Goal: Contribute content: Contribute content

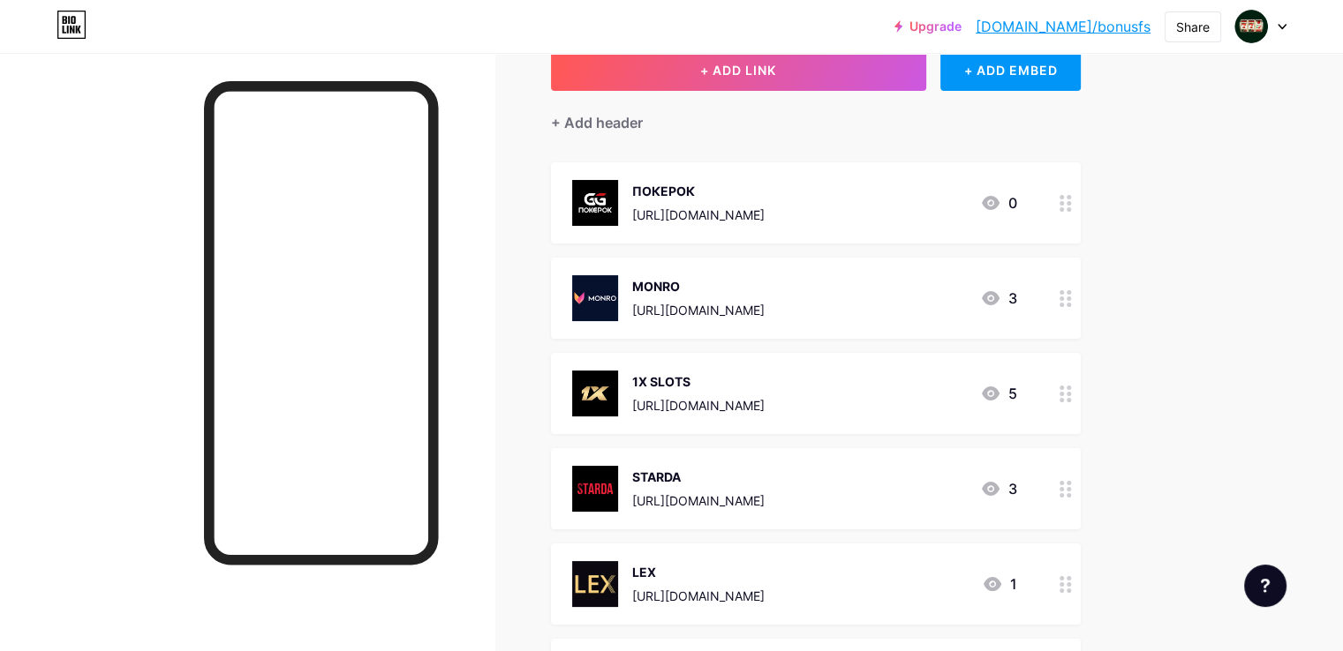
scroll to position [71, 0]
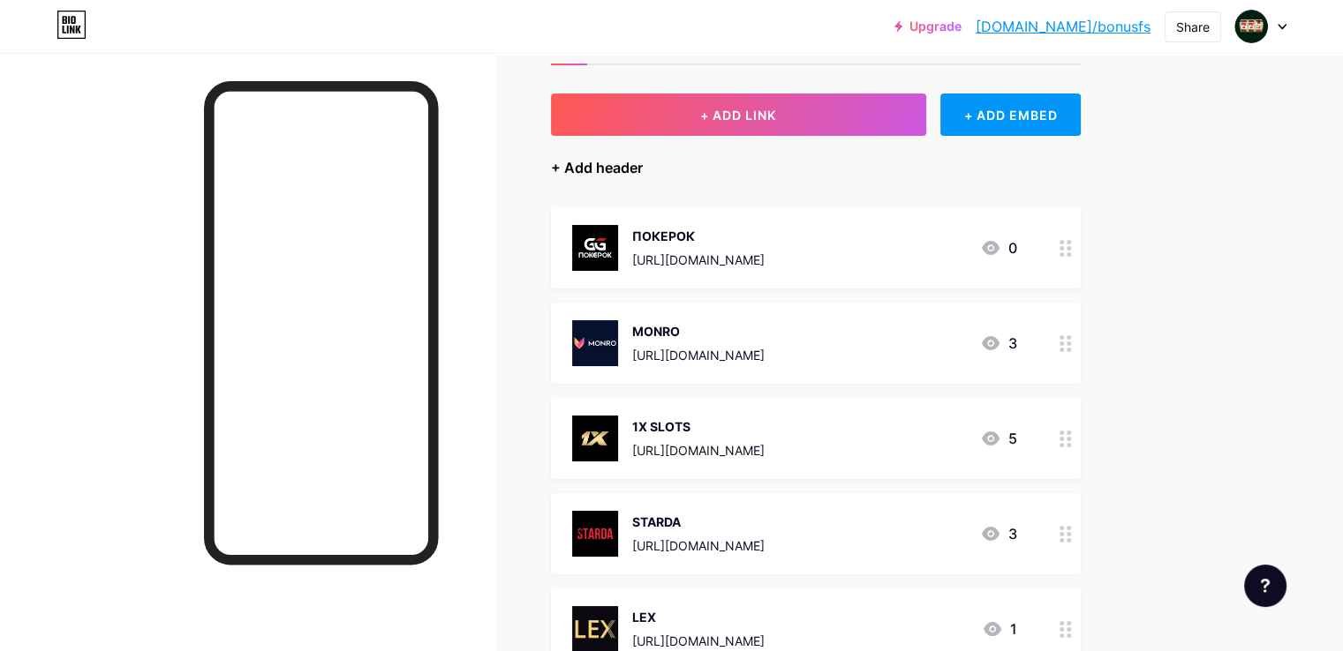
click at [637, 169] on div "+ Add header" at bounding box center [597, 167] width 92 height 21
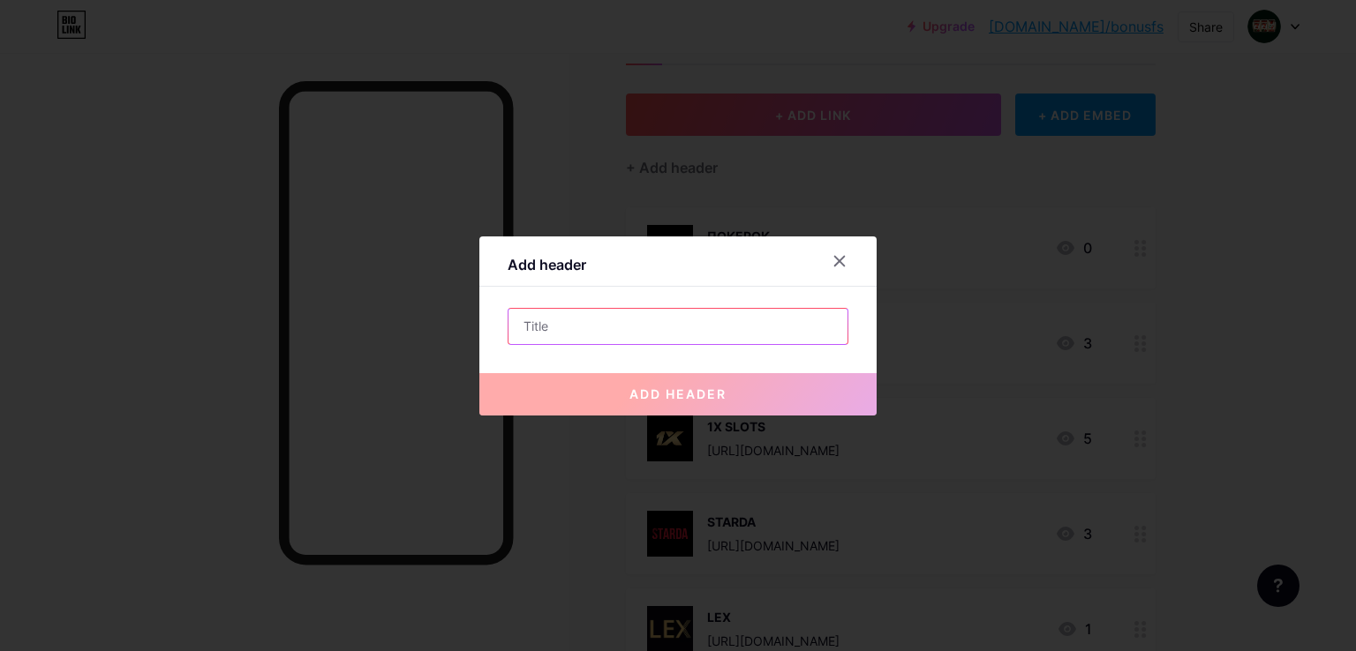
click at [727, 320] on input "text" at bounding box center [677, 326] width 339 height 35
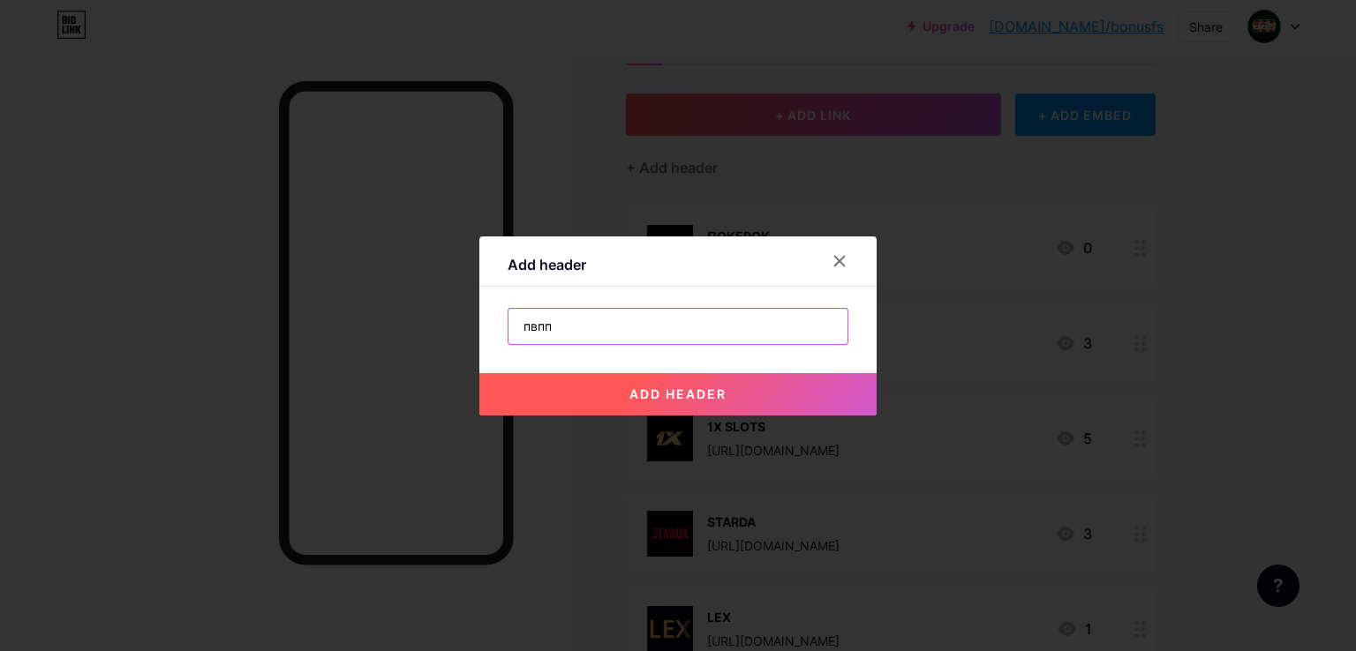
type input "пвпп"
click at [681, 398] on span "add header" at bounding box center [677, 394] width 97 height 15
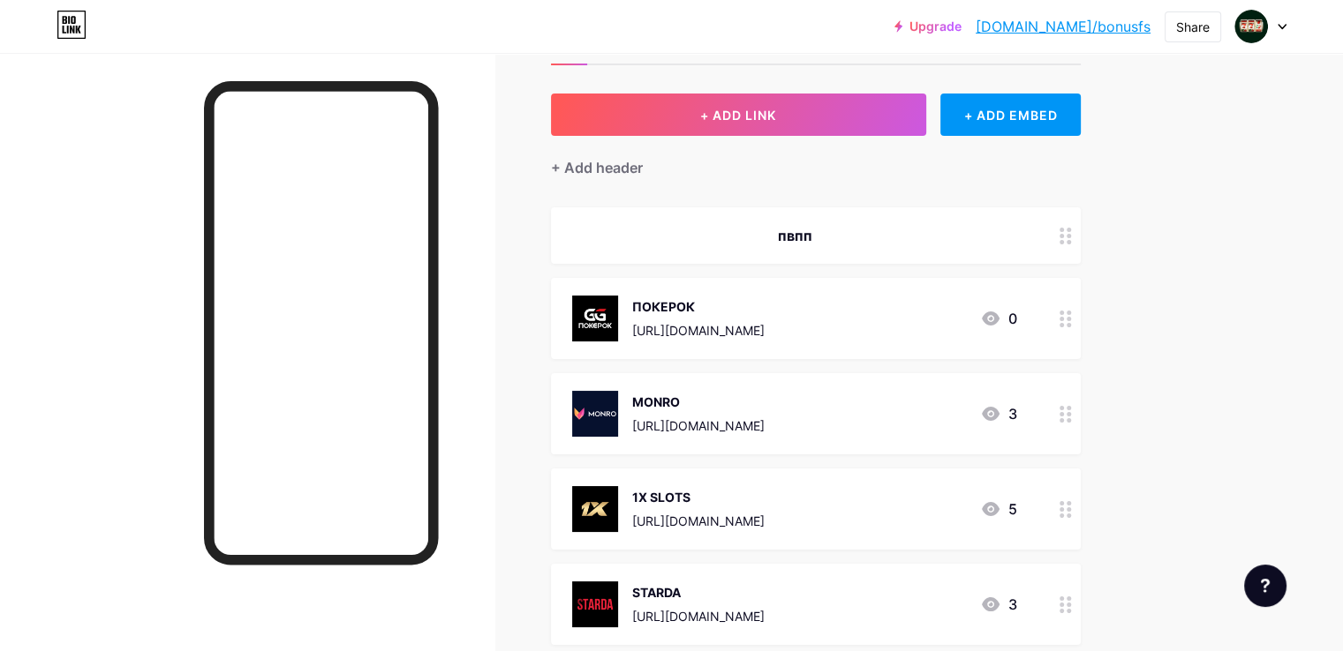
click at [872, 234] on div "пвпп" at bounding box center [794, 235] width 445 height 21
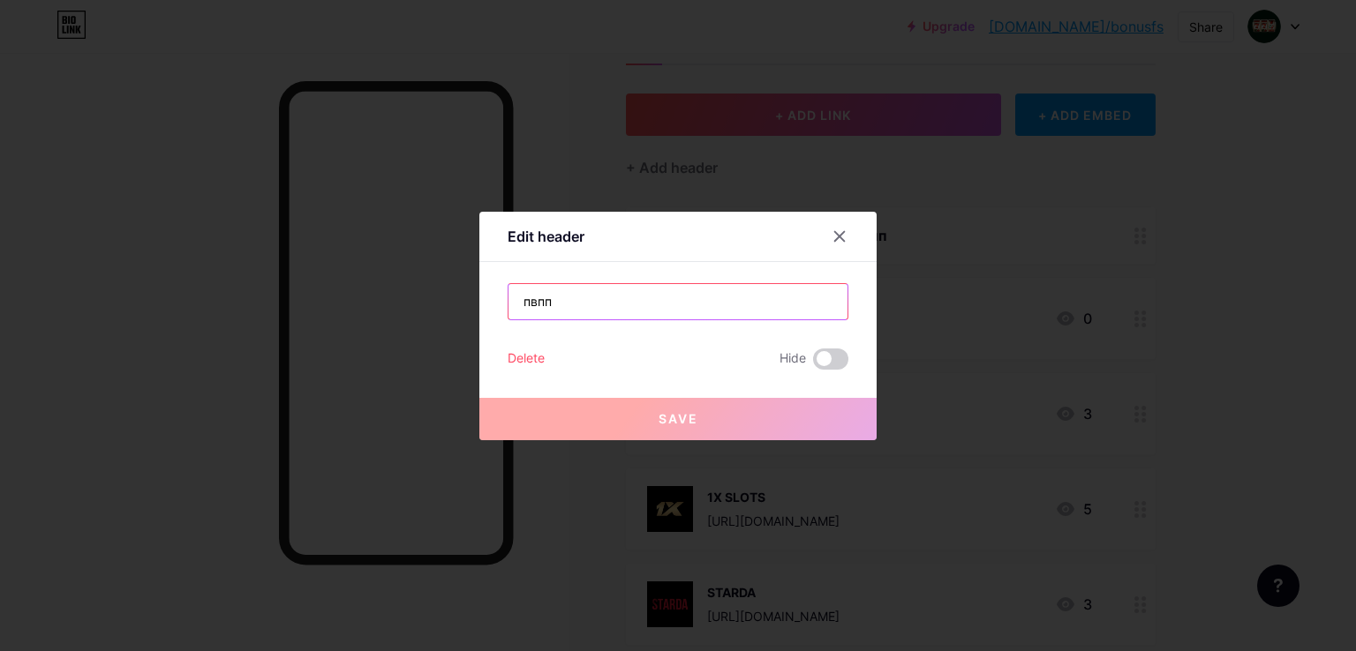
click at [674, 301] on input "пвпп" at bounding box center [677, 301] width 339 height 35
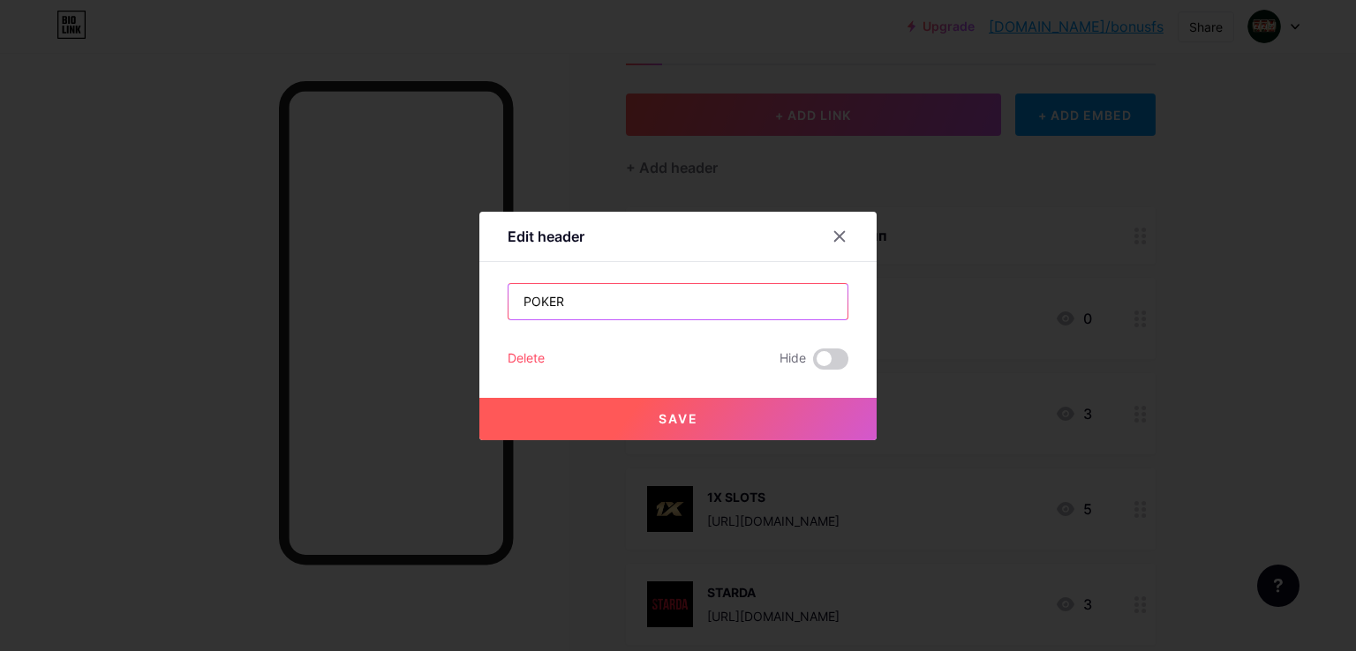
type input "POKER"
click at [674, 419] on span "Save" at bounding box center [679, 418] width 40 height 15
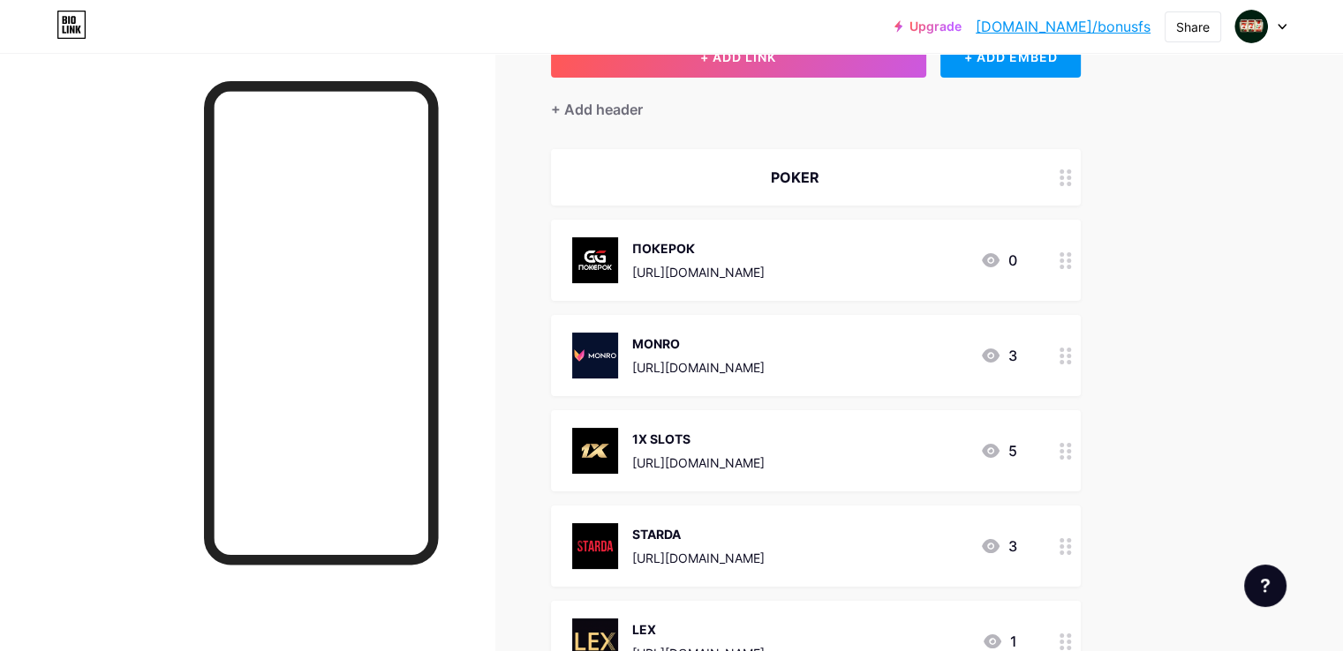
scroll to position [159, 0]
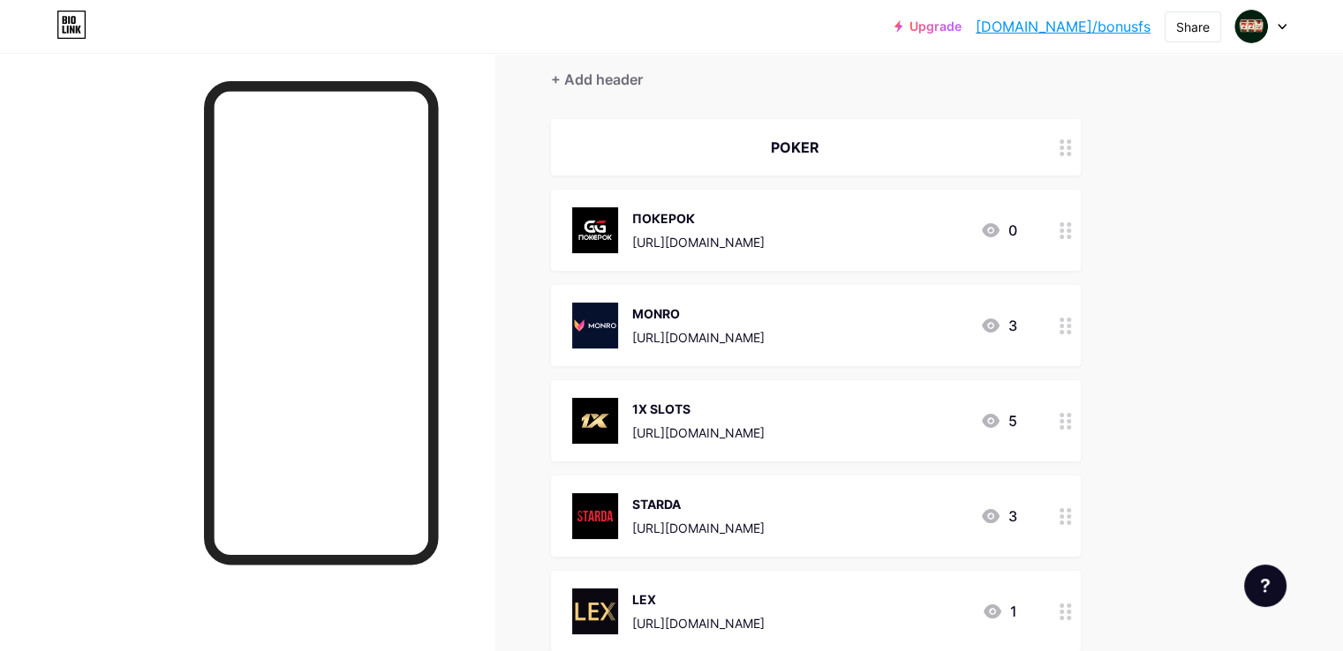
drag, startPoint x: 1006, startPoint y: 137, endPoint x: 999, endPoint y: 143, distance: 9.4
click at [999, 143] on div "POKER" at bounding box center [794, 147] width 445 height 21
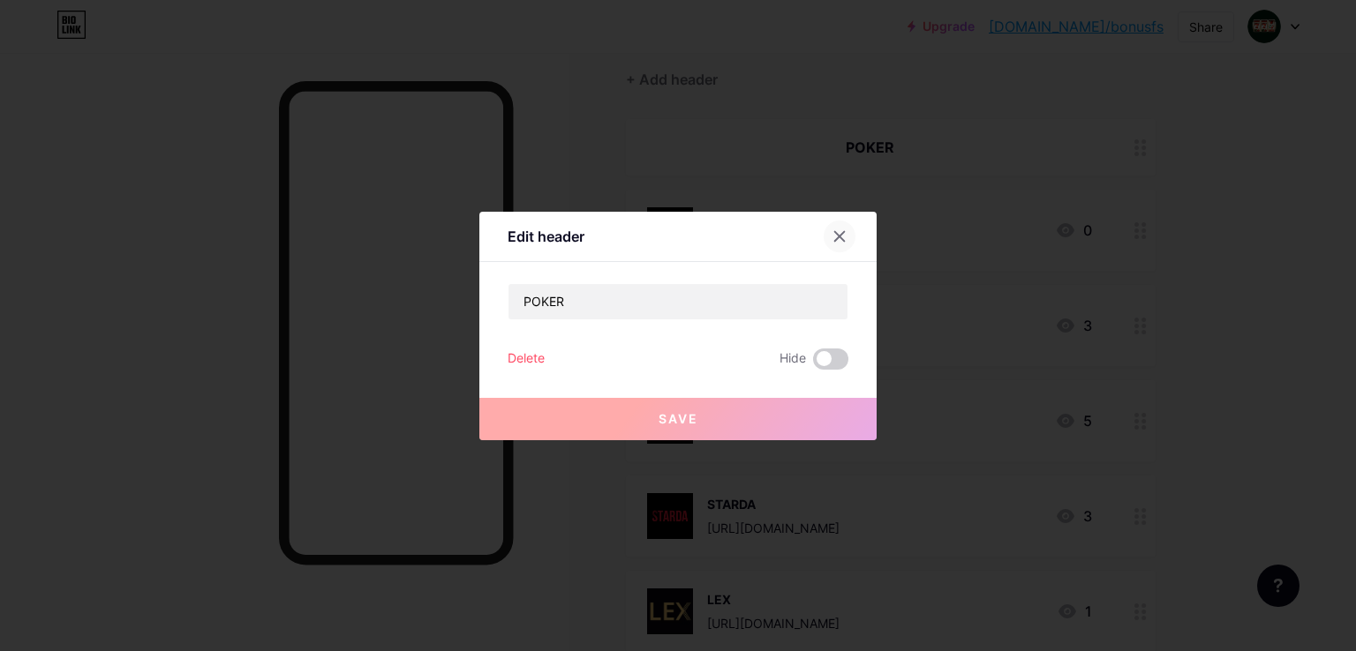
click at [837, 237] on icon at bounding box center [840, 236] width 10 height 10
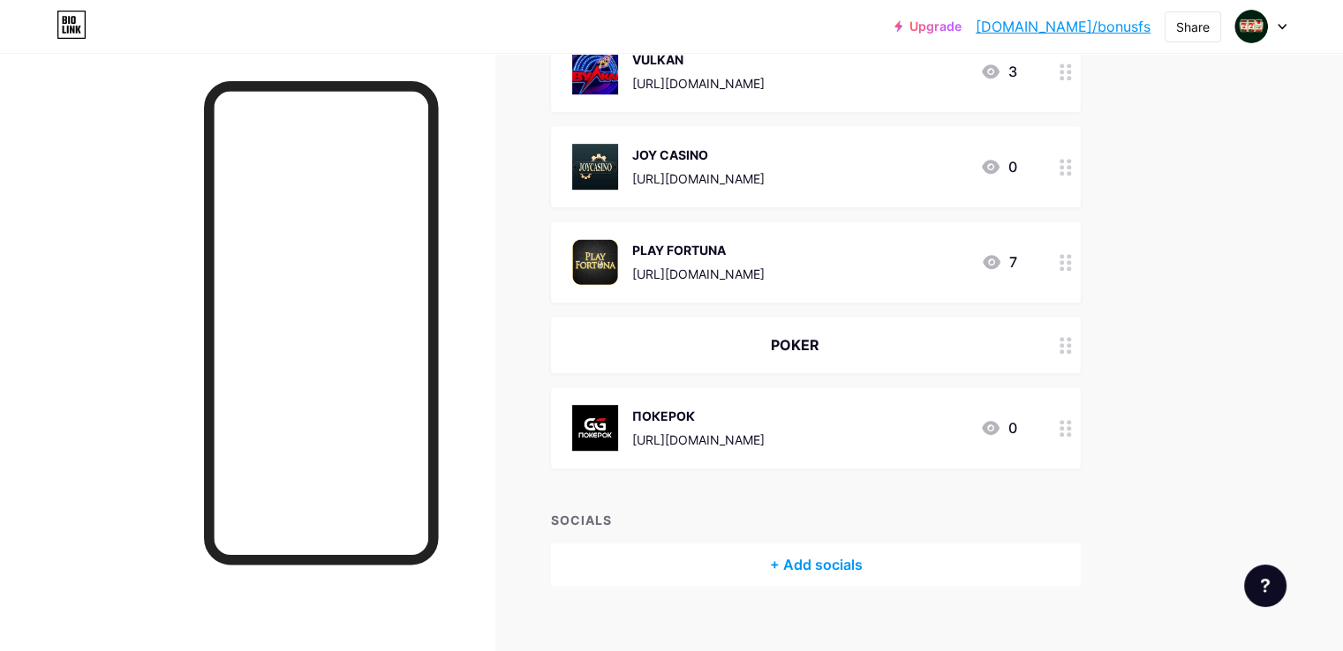
scroll to position [936, 0]
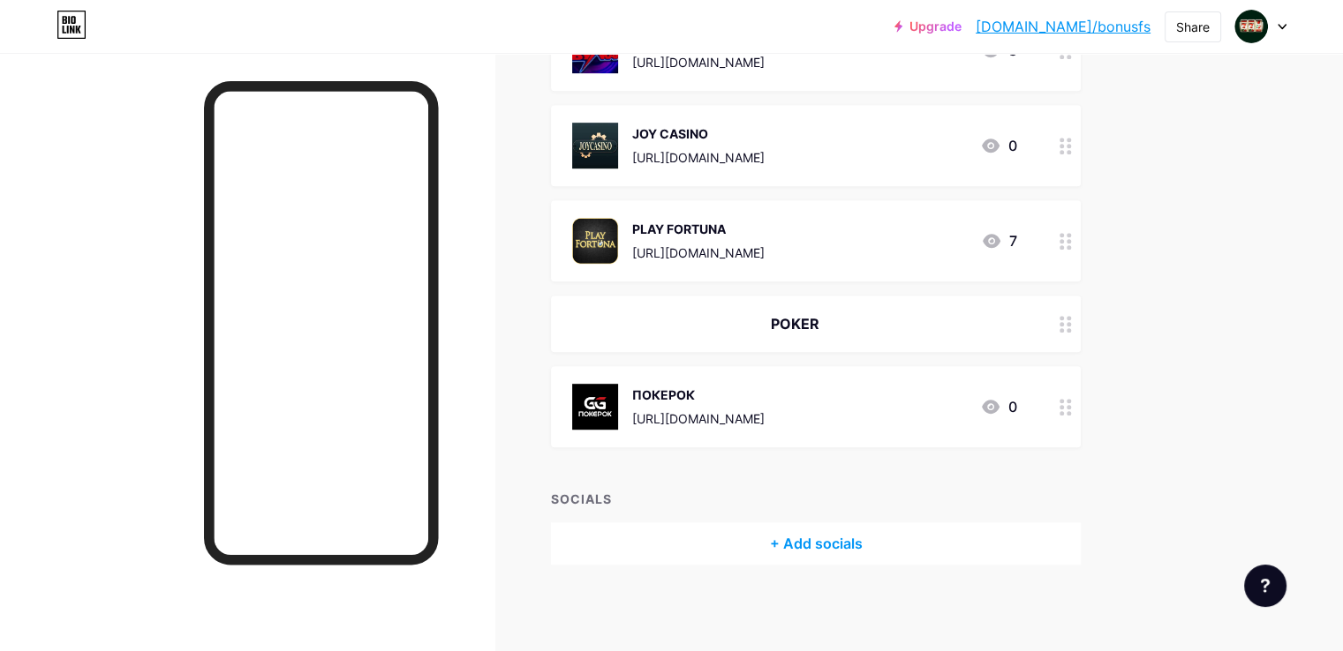
click at [909, 345] on div "POKER" at bounding box center [816, 324] width 530 height 56
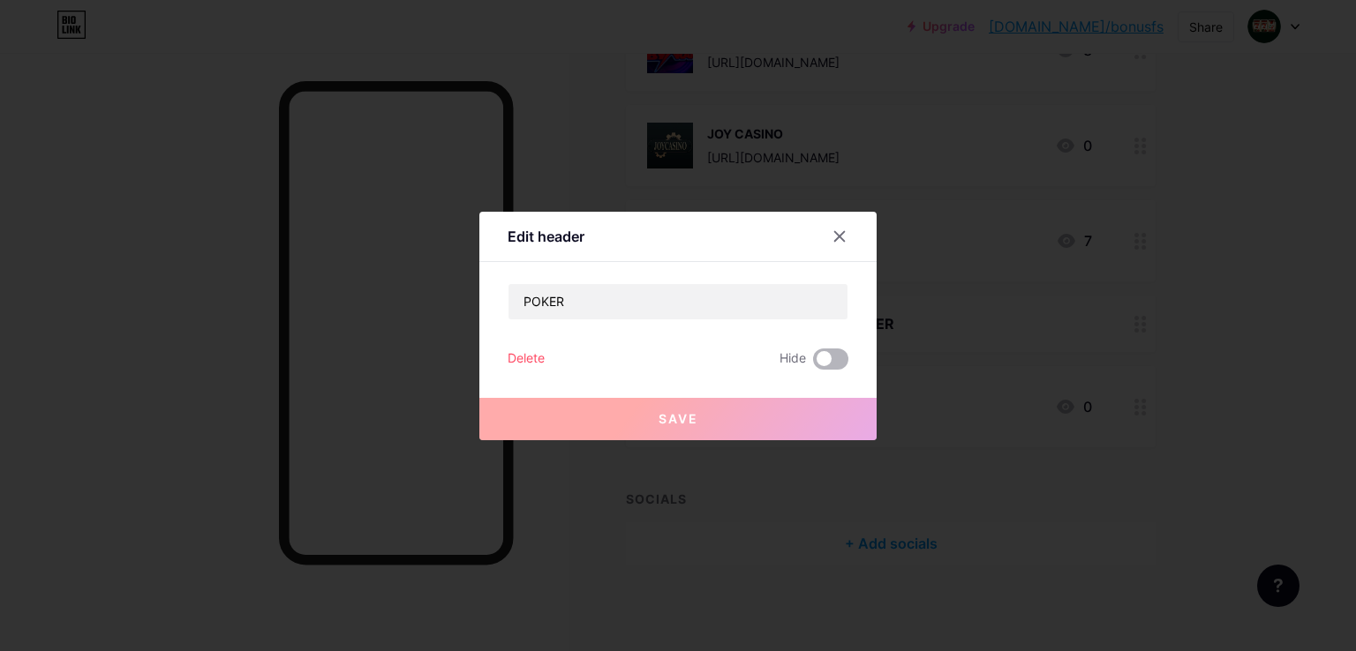
click at [837, 357] on span at bounding box center [830, 359] width 35 height 21
click at [813, 364] on input "checkbox" at bounding box center [813, 364] width 0 height 0
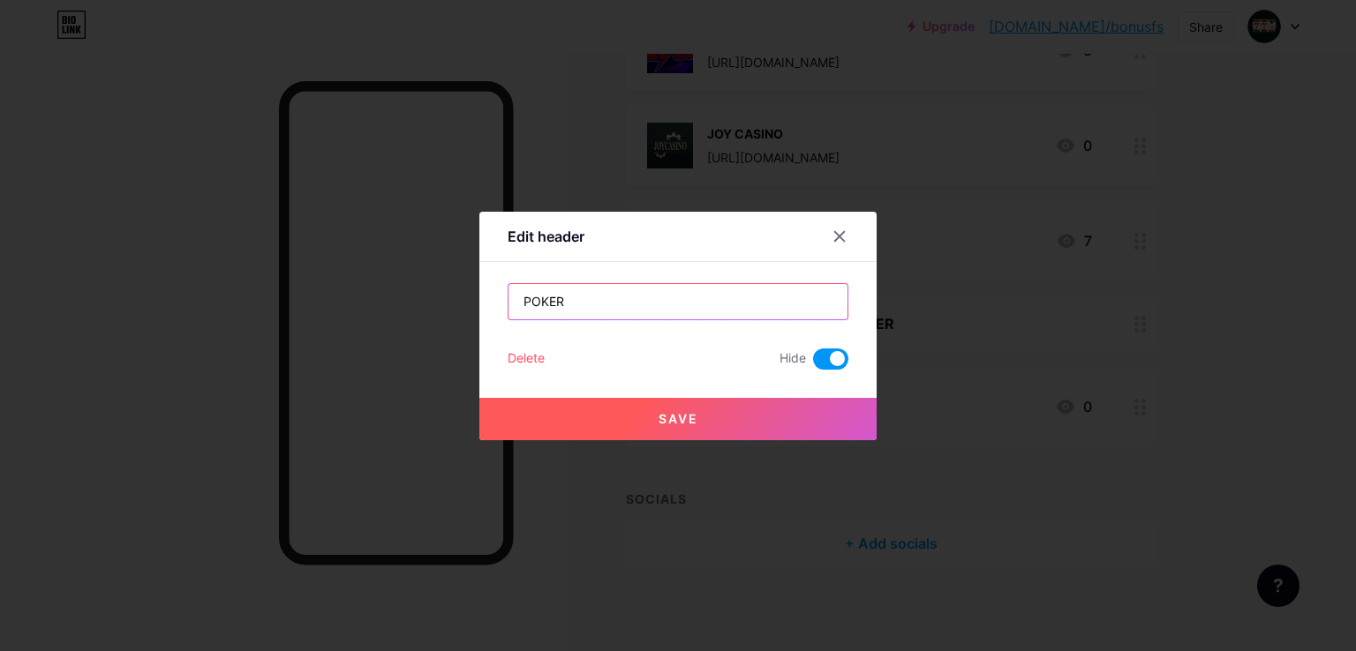
click at [717, 308] on input "POKER" at bounding box center [677, 301] width 339 height 35
drag, startPoint x: 582, startPoint y: 301, endPoint x: 562, endPoint y: 297, distance: 19.7
click at [562, 297] on input "POKER⭕" at bounding box center [677, 301] width 339 height 35
click at [524, 302] on input "POKER⭕" at bounding box center [677, 301] width 339 height 35
paste input "⭕"
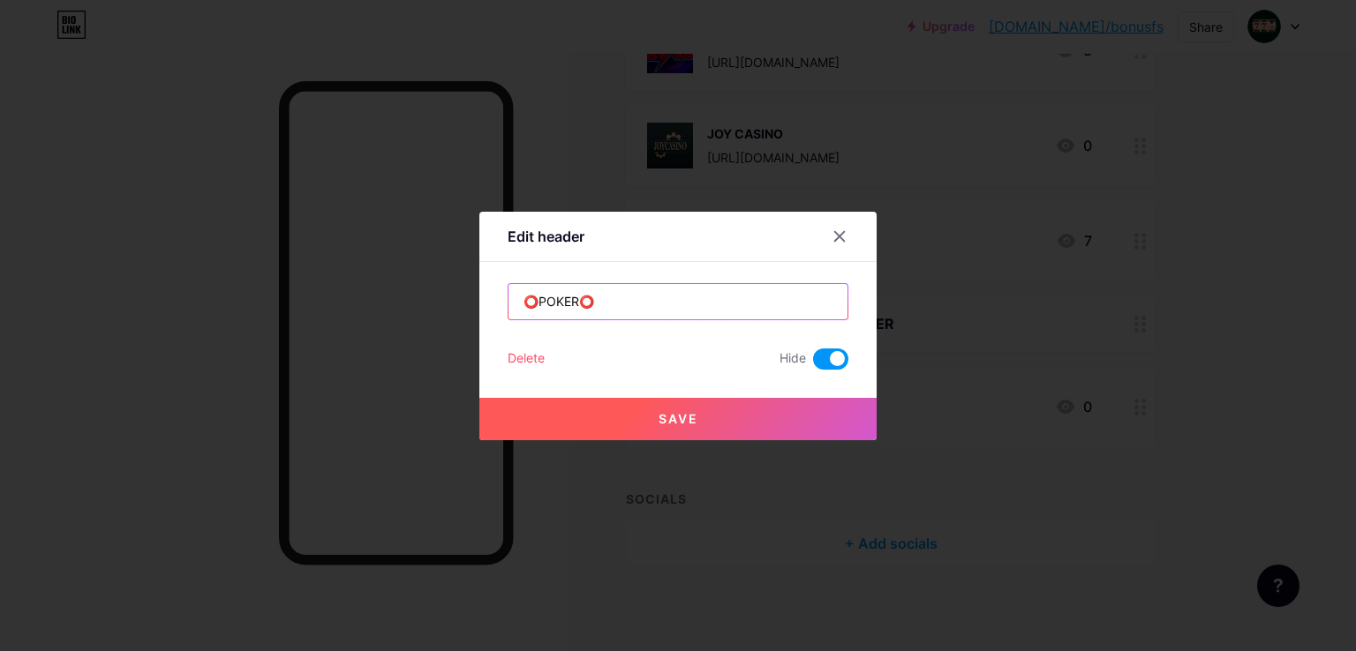
click at [689, 298] on input "⭕POKER⭕" at bounding box center [677, 301] width 339 height 35
drag, startPoint x: 632, startPoint y: 300, endPoint x: 618, endPoint y: 299, distance: 14.2
click at [618, 299] on input "⭕POKER⭕👇♠♣" at bounding box center [677, 301] width 339 height 35
click at [523, 300] on input "⭕POKER⭕👇♠" at bounding box center [677, 301] width 339 height 35
paste input "♣"
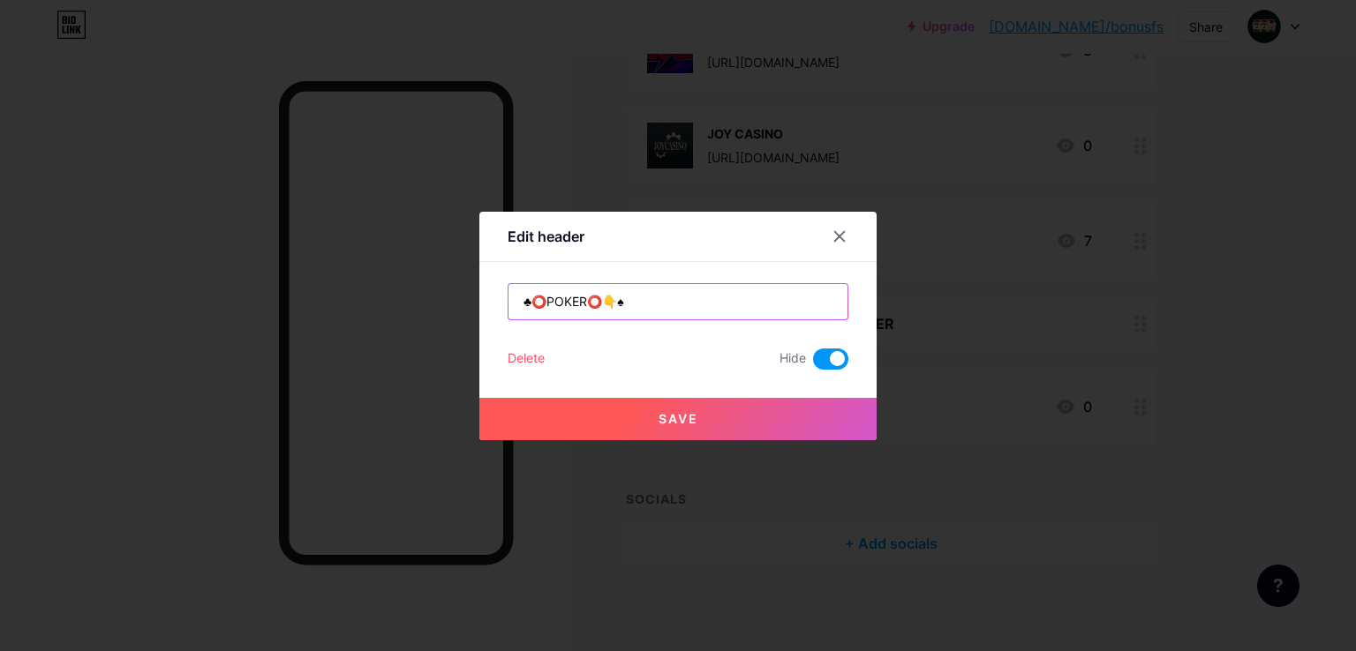
drag, startPoint x: 614, startPoint y: 304, endPoint x: 606, endPoint y: 301, distance: 9.2
click at [606, 301] on input "♣⭕POKER⭕👇♠" at bounding box center [677, 301] width 339 height 35
click at [621, 301] on input "♣⭕POKER⭕♠" at bounding box center [677, 301] width 339 height 35
paste input "👇"
click at [520, 301] on input "♣⭕POKER⭕♠👇" at bounding box center [677, 301] width 339 height 35
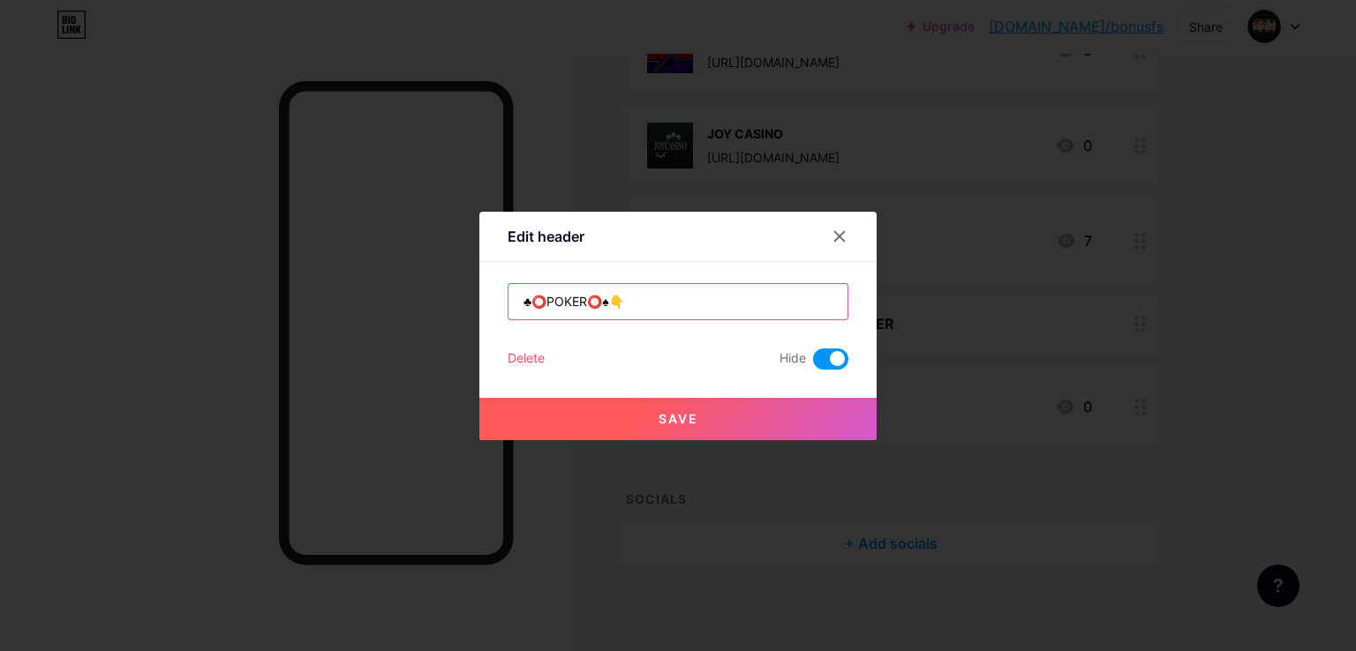
paste input "👇"
type input "👇♣⭕POKER⭕♠👇"
click at [691, 418] on span "Save" at bounding box center [679, 418] width 40 height 15
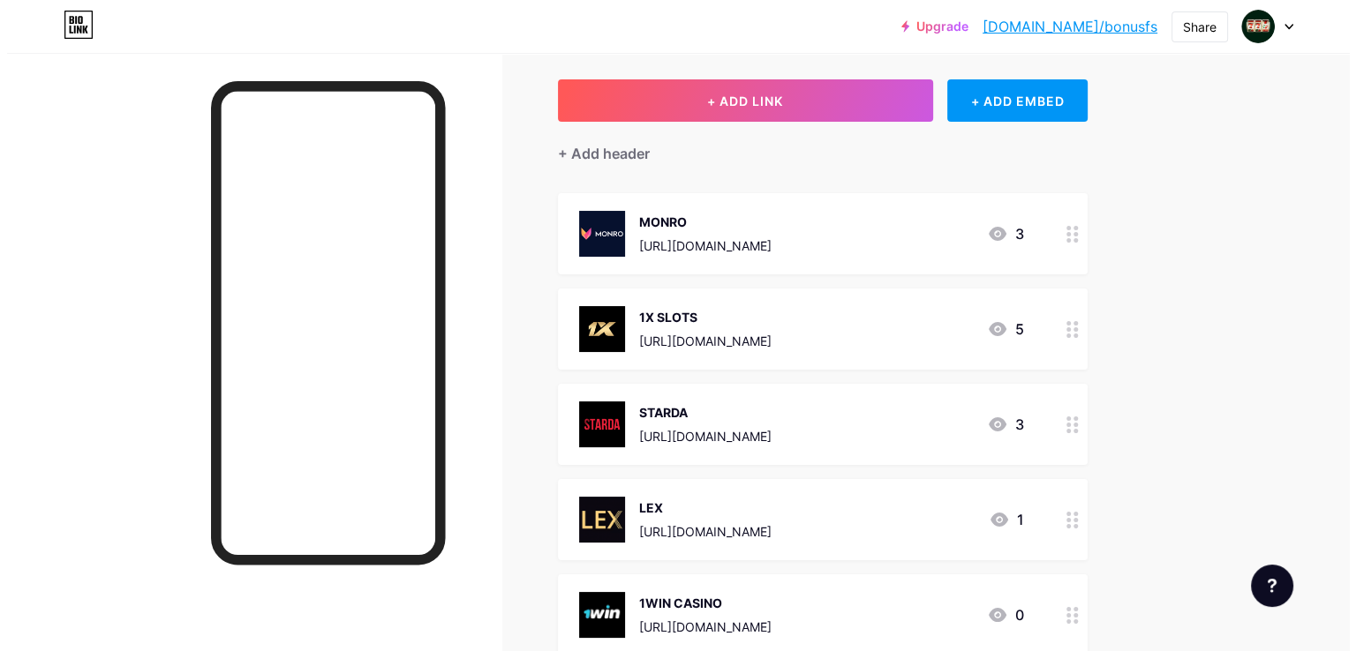
scroll to position [0, 0]
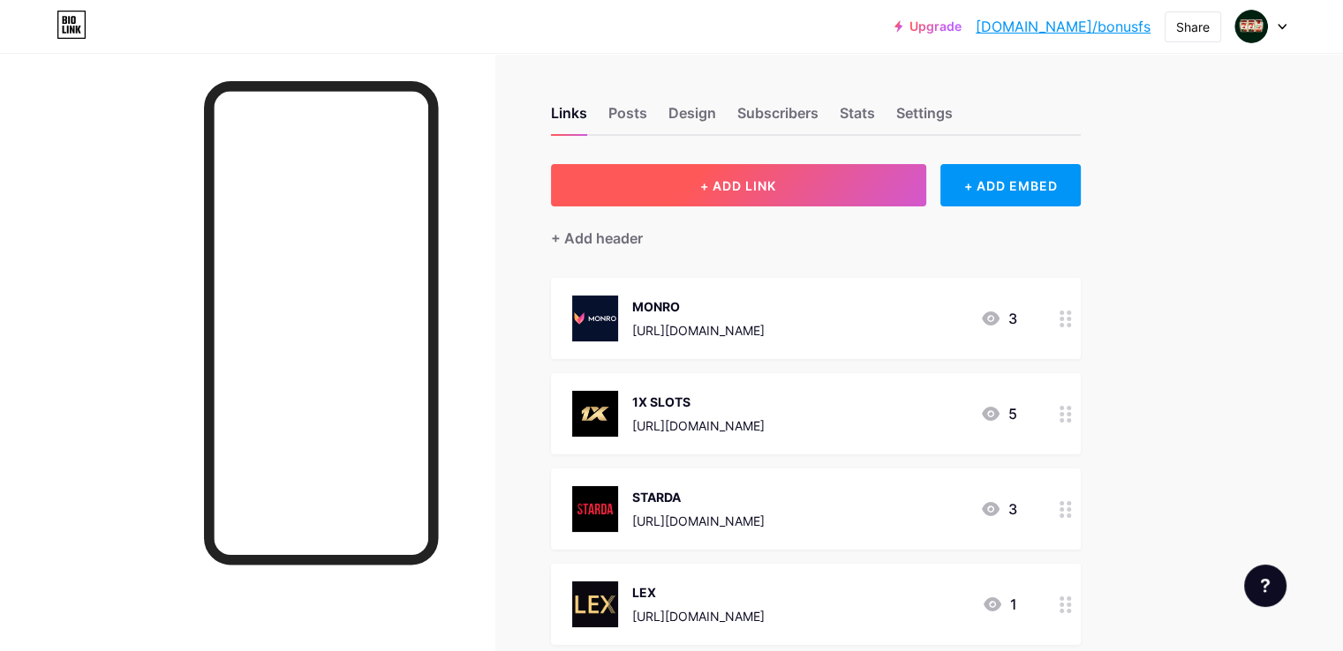
click at [912, 181] on button "+ ADD LINK" at bounding box center [738, 185] width 375 height 42
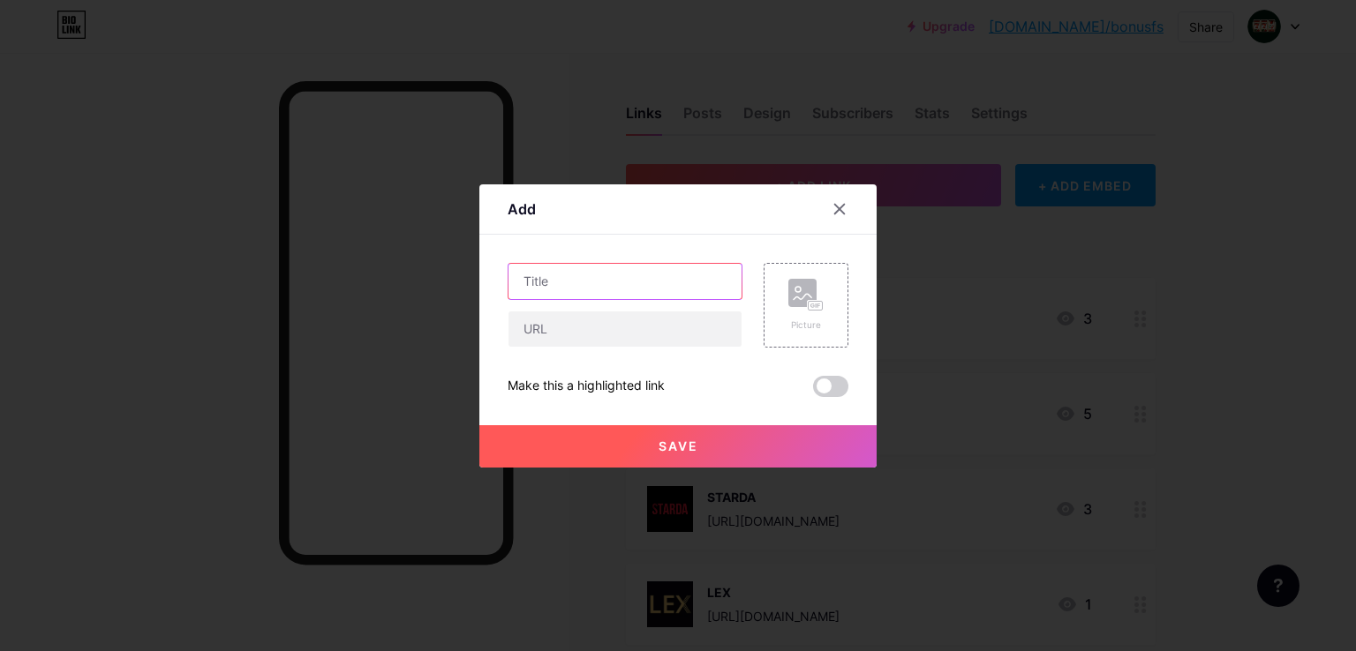
click at [654, 269] on input "text" at bounding box center [624, 281] width 233 height 35
type input "POKERDOM"
click at [577, 330] on input "text" at bounding box center [624, 329] width 233 height 35
paste input "[URL][DOMAIN_NAME]"
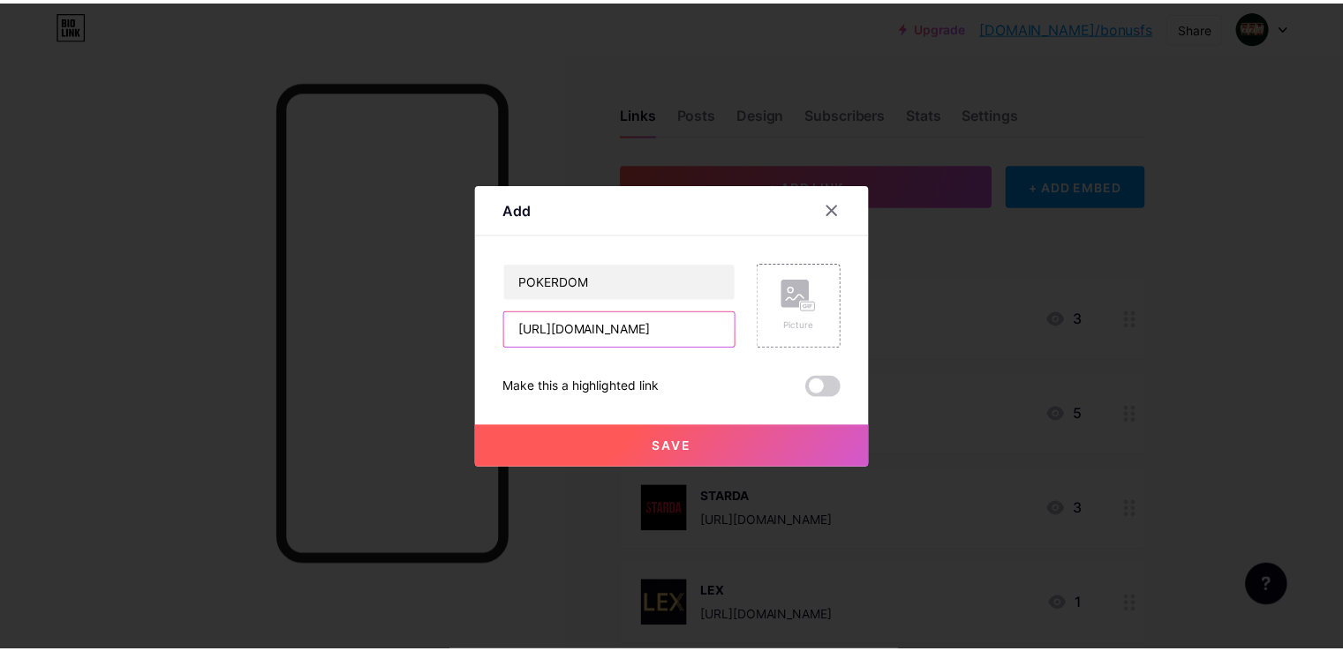
scroll to position [0, 350]
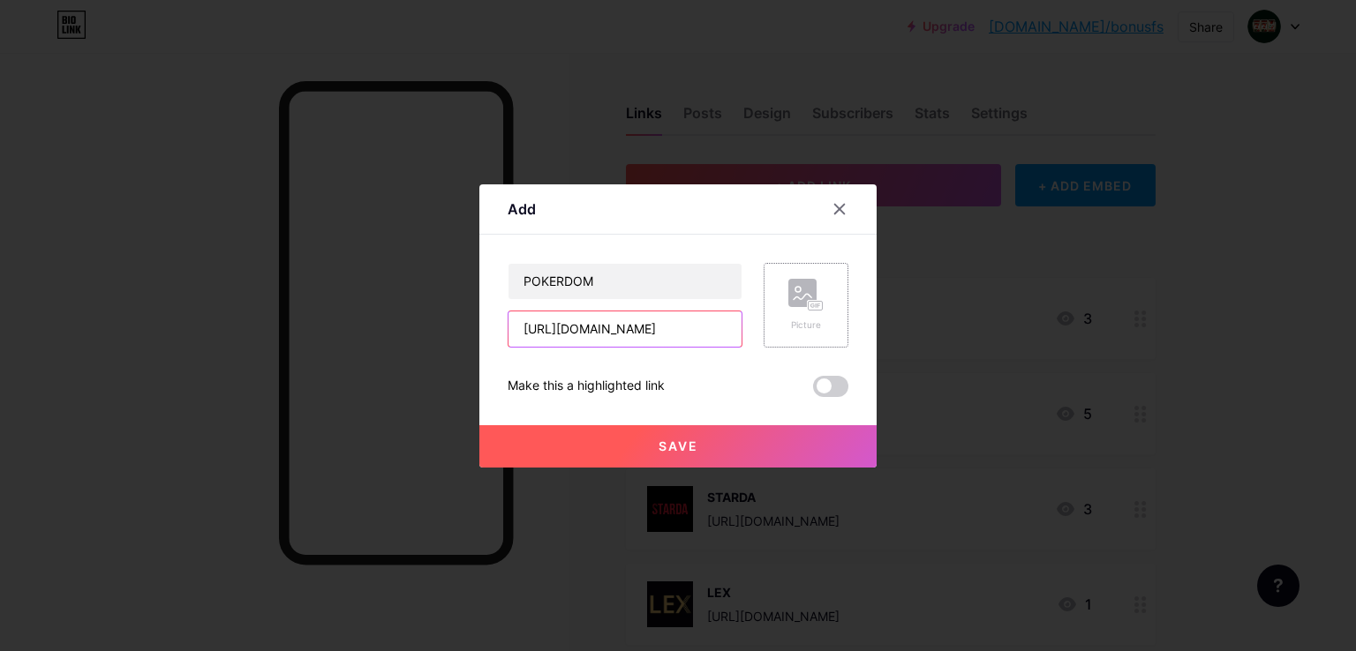
type input "[URL][DOMAIN_NAME]"
click at [802, 314] on div "Picture" at bounding box center [805, 305] width 35 height 53
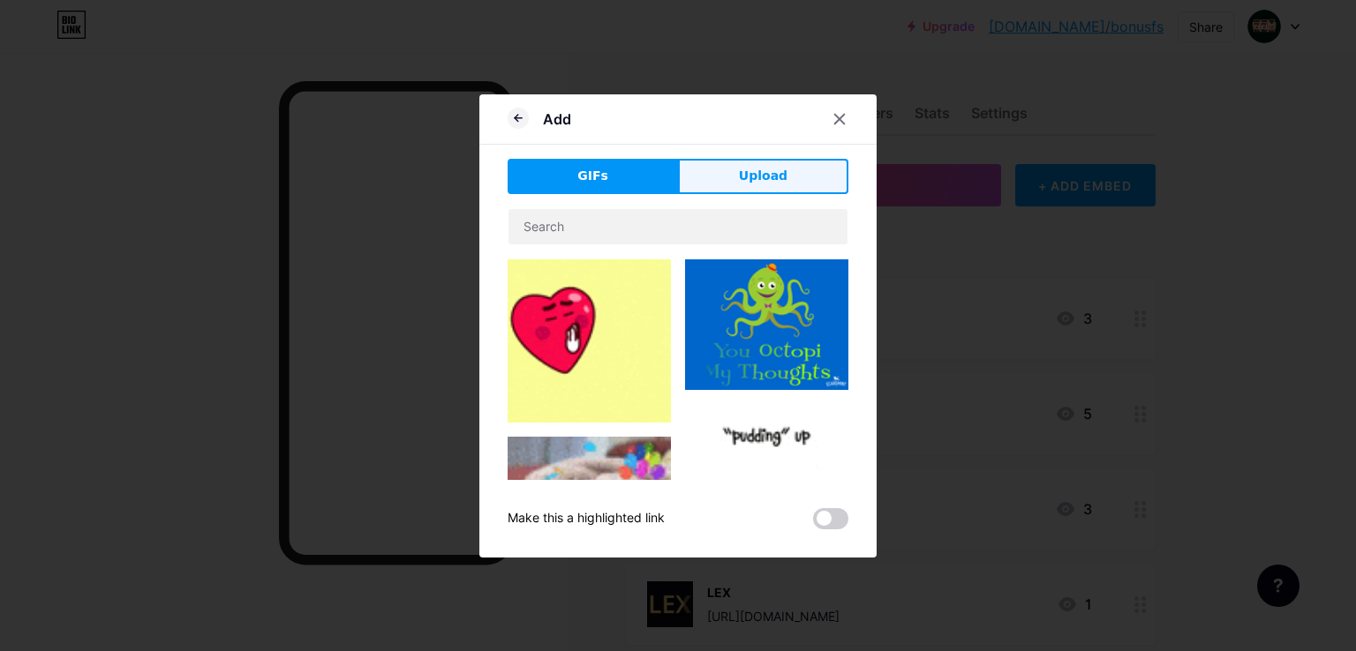
click at [773, 177] on span "Upload" at bounding box center [763, 176] width 49 height 19
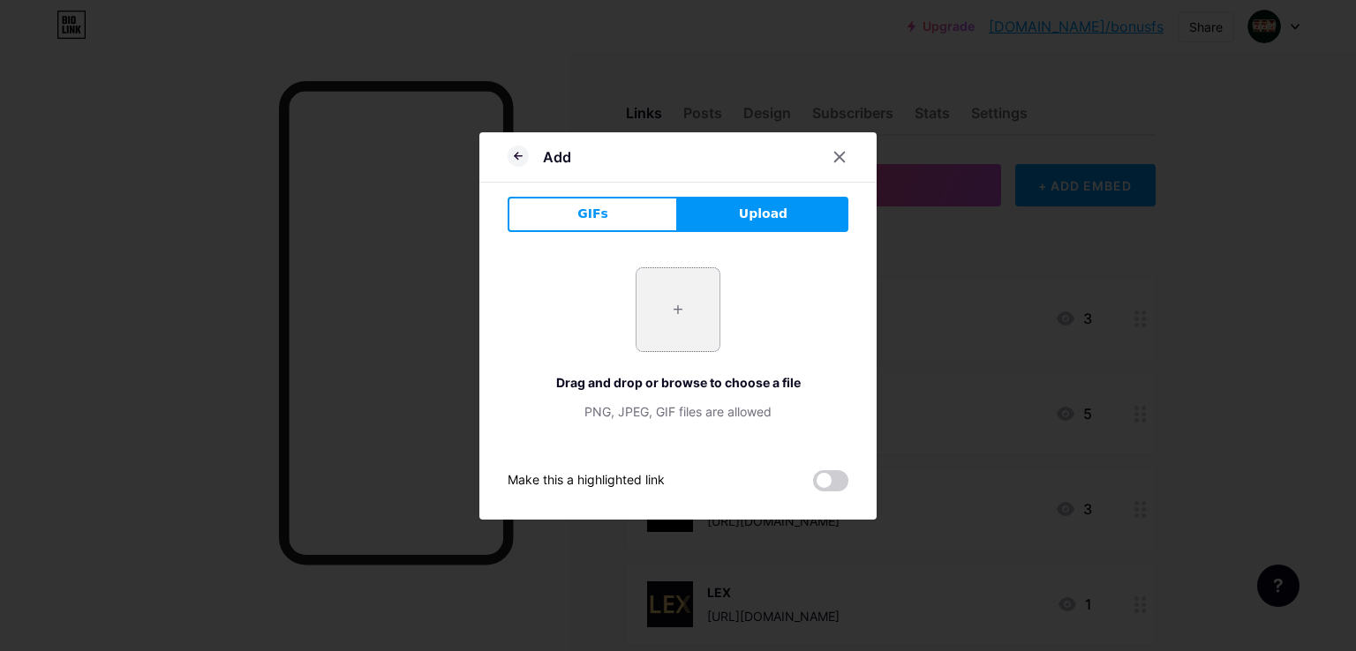
click at [705, 302] on input "file" at bounding box center [677, 309] width 83 height 83
type input "C:\fakepath\512x512bb.jpg"
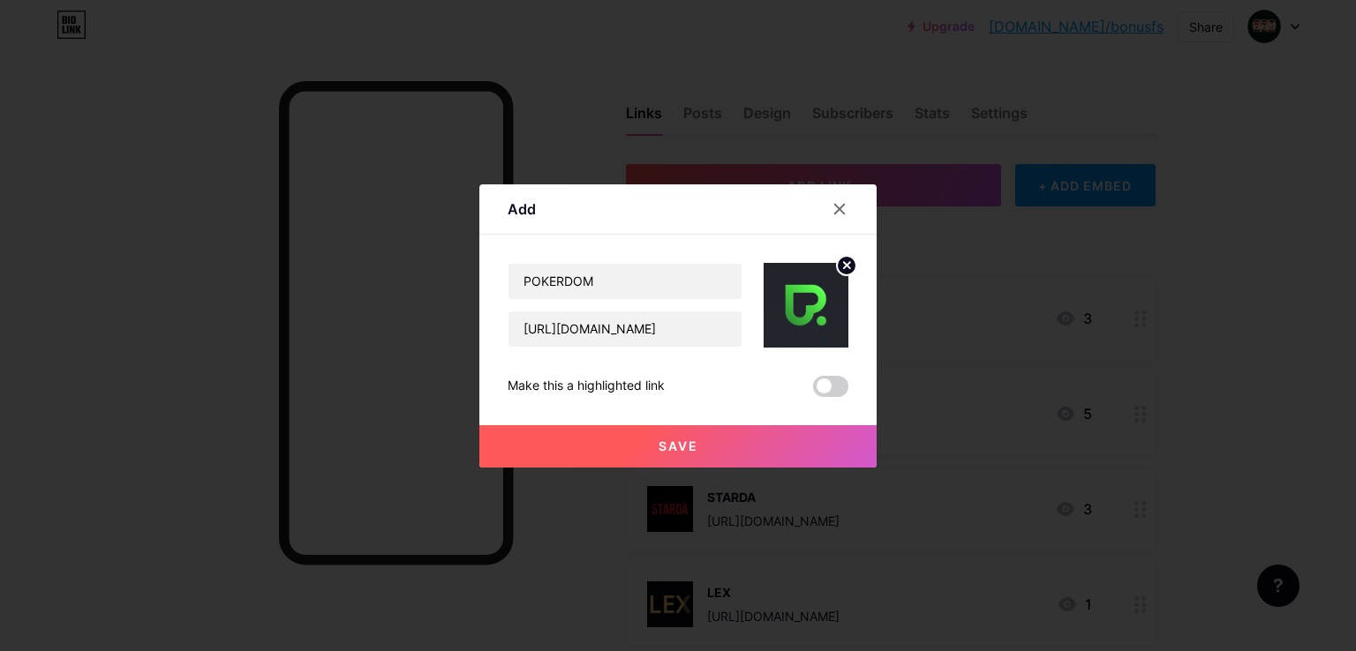
click at [629, 452] on button "Save" at bounding box center [677, 446] width 397 height 42
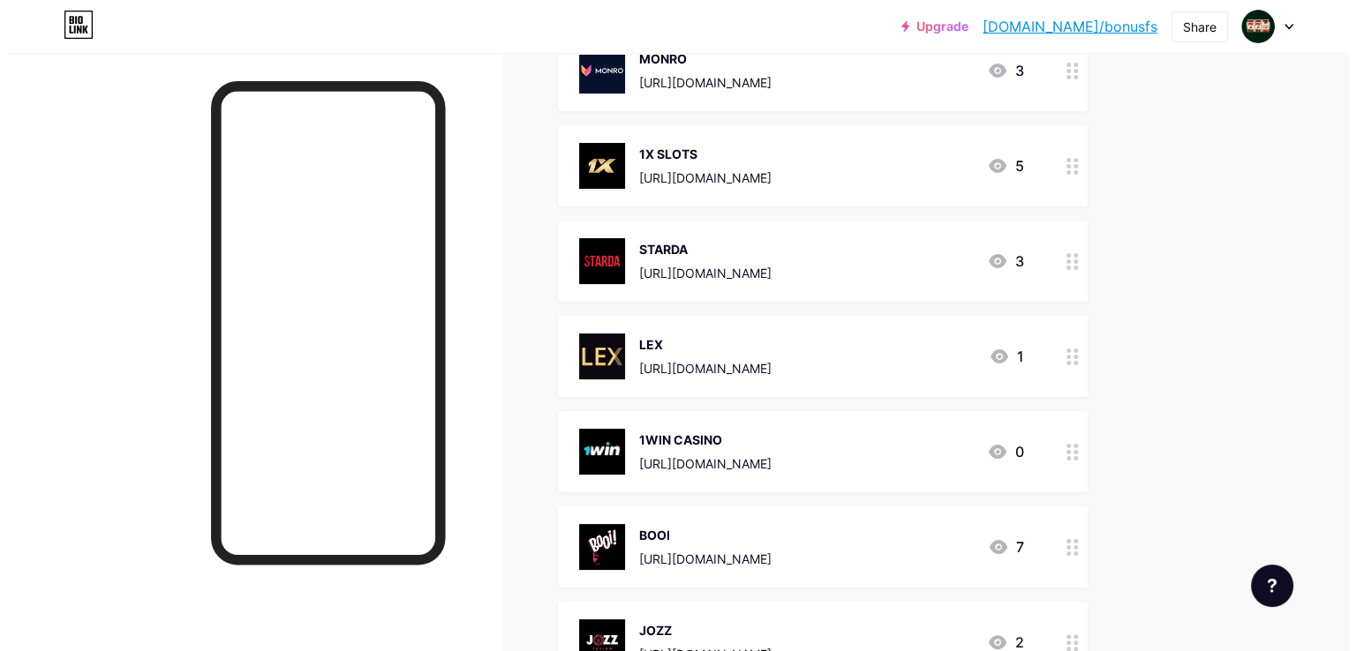
scroll to position [0, 0]
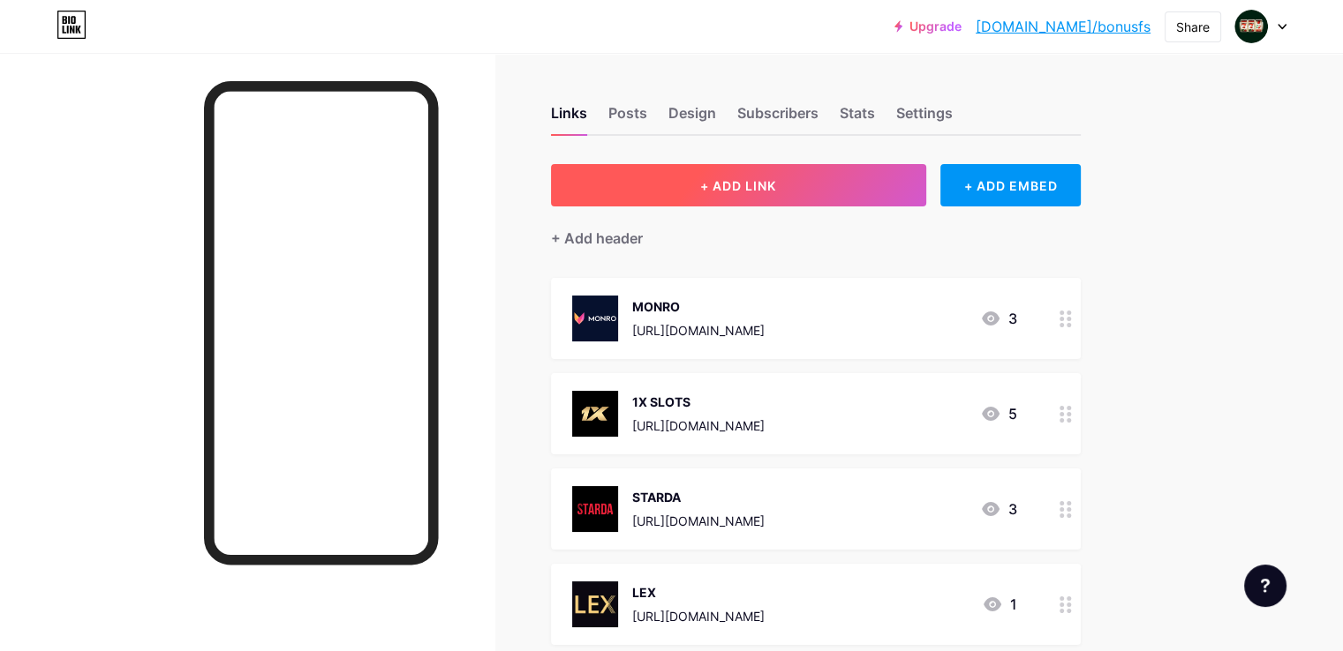
click at [756, 188] on button "+ ADD LINK" at bounding box center [738, 185] width 375 height 42
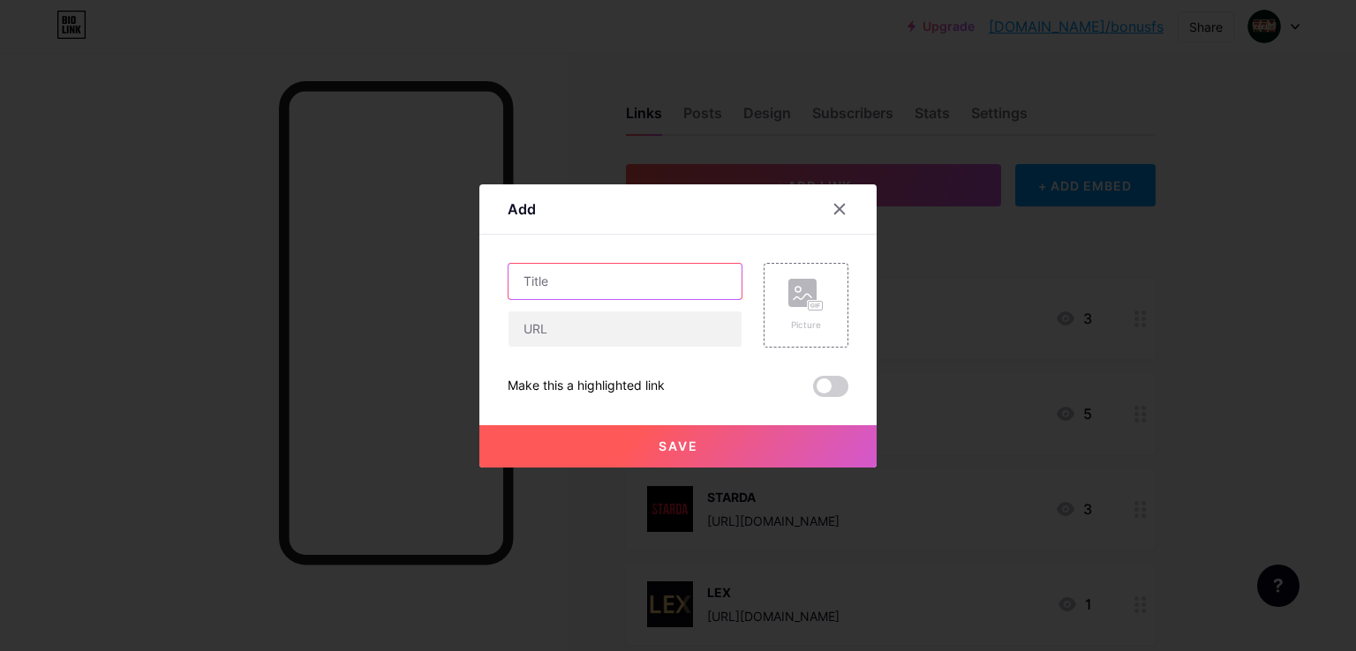
click at [681, 280] on input "text" at bounding box center [624, 281] width 233 height 35
click at [643, 329] on input "text" at bounding box center [624, 329] width 233 height 35
paste input "[URL][DOMAIN_NAME]"
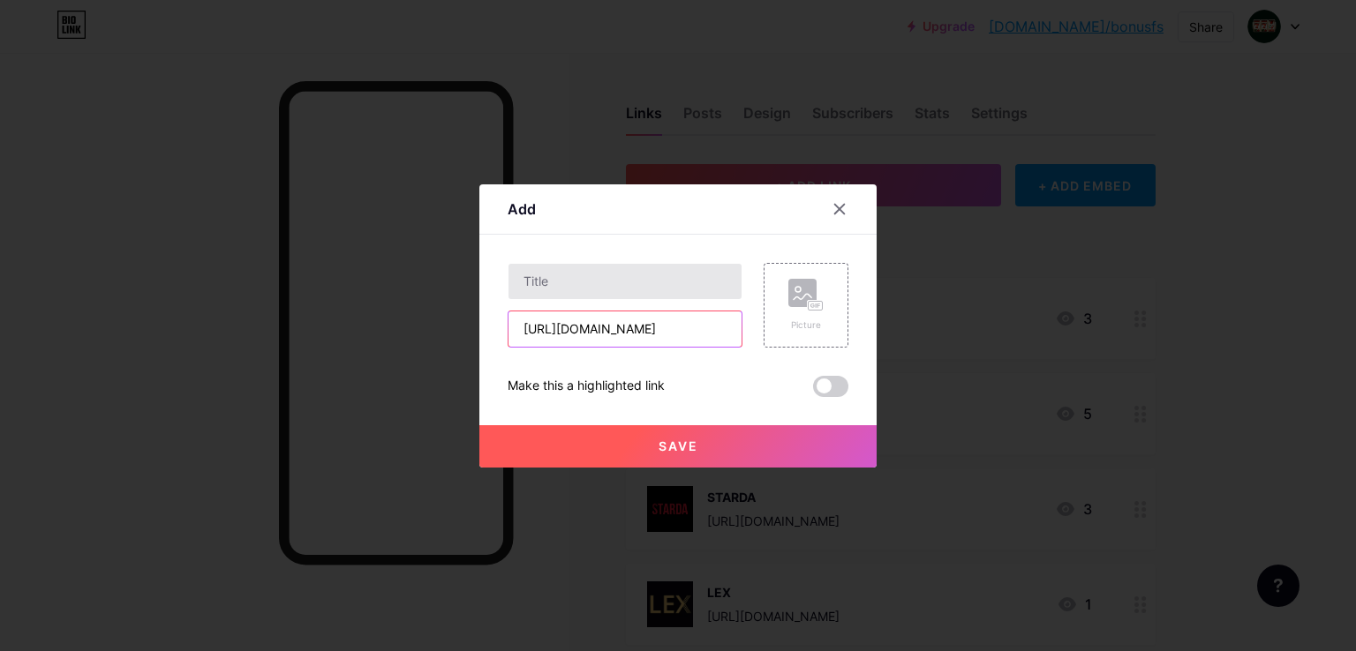
type input "[URL][DOMAIN_NAME]"
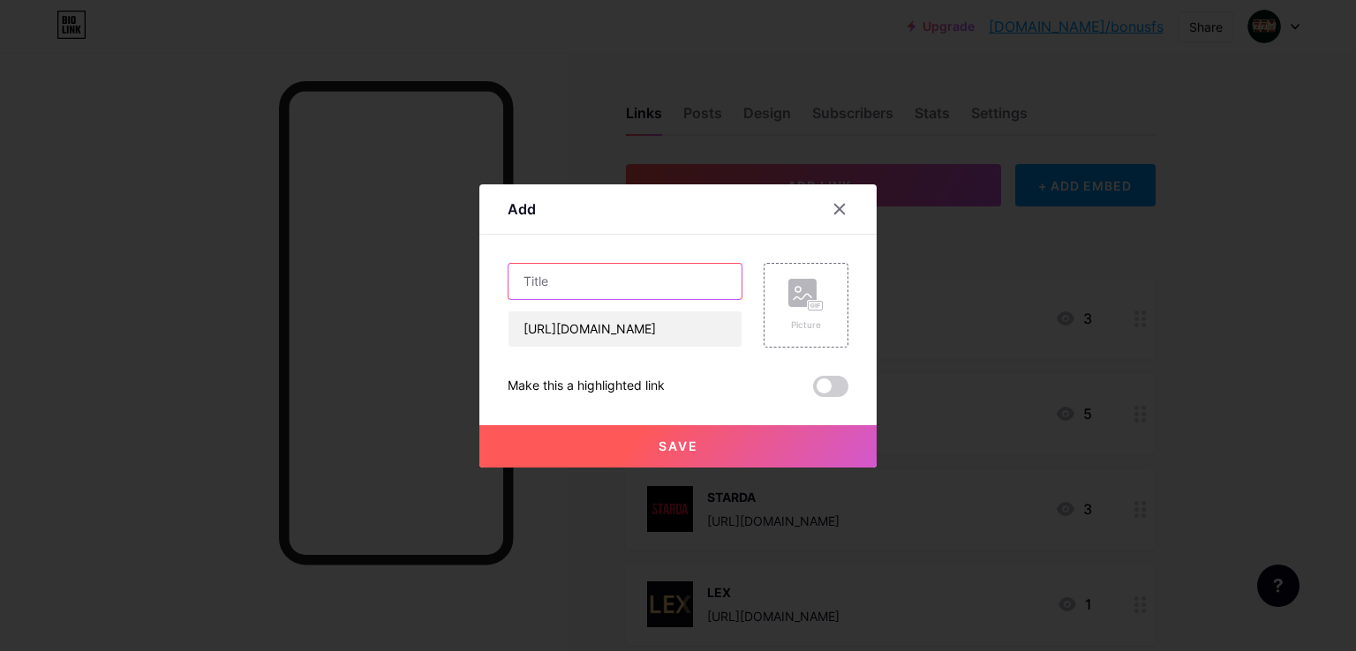
click at [634, 284] on input "text" at bounding box center [624, 281] width 233 height 35
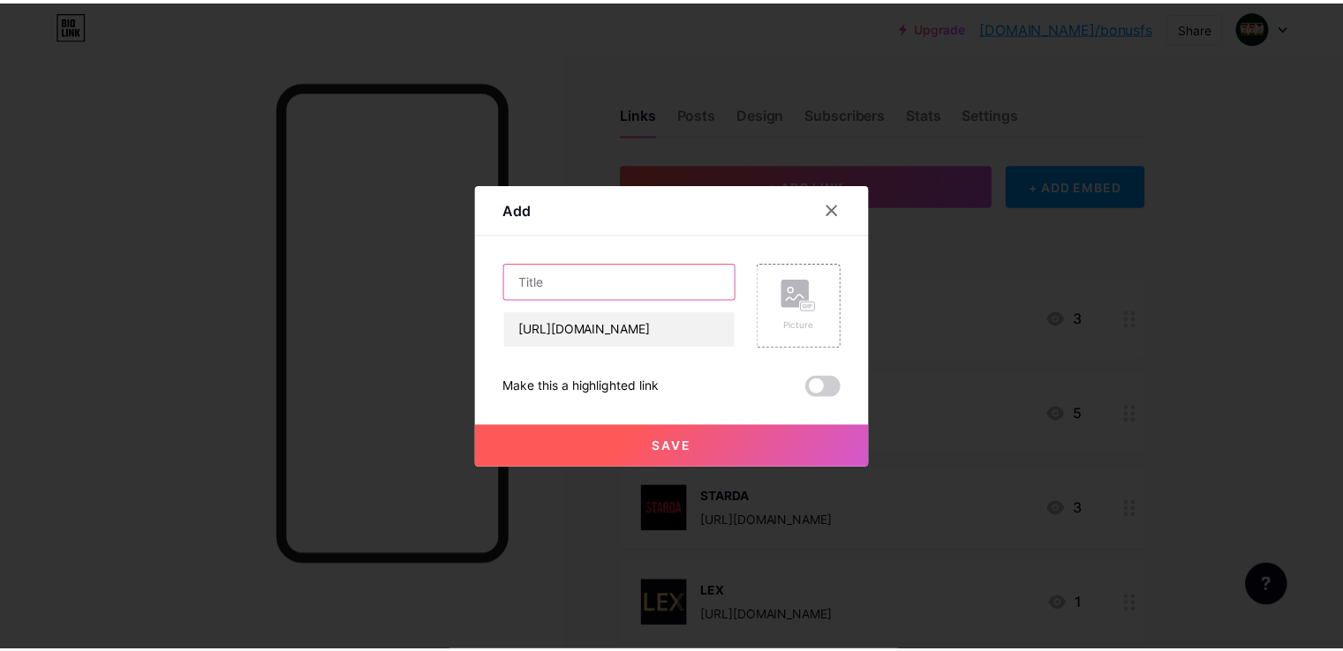
scroll to position [0, 0]
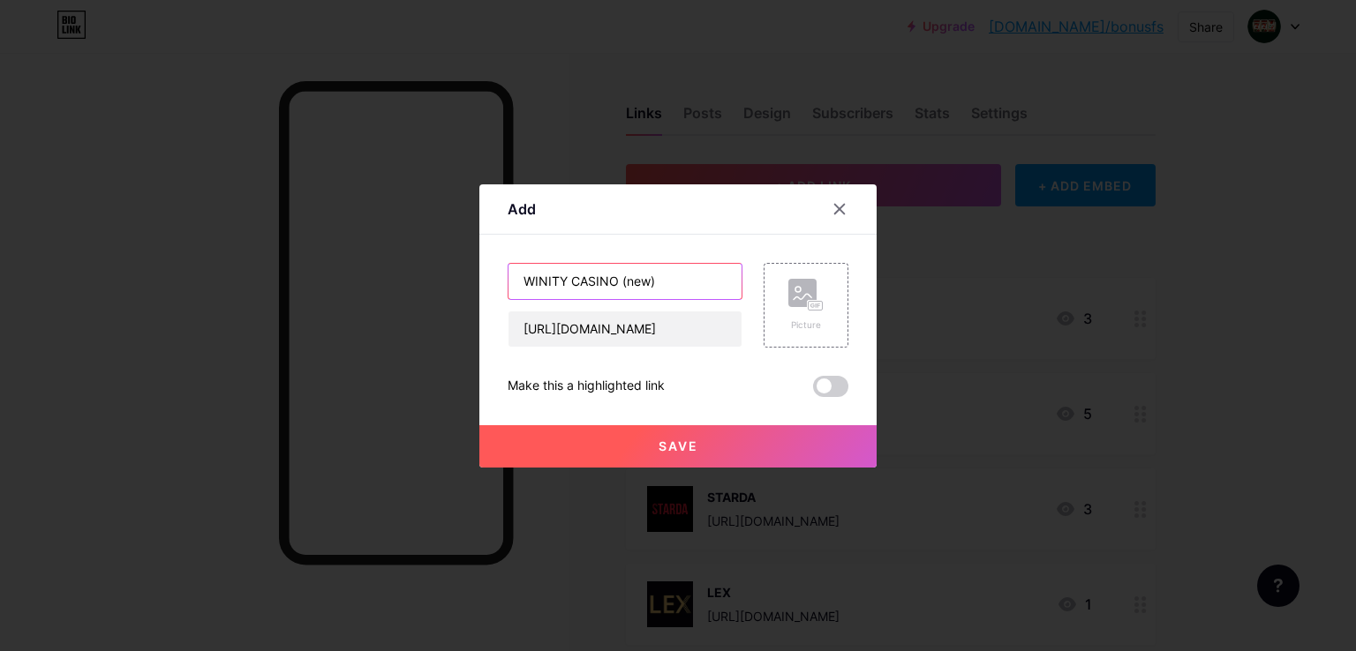
type input "WINITY CASINO (new)"
click at [807, 298] on rect at bounding box center [802, 293] width 28 height 28
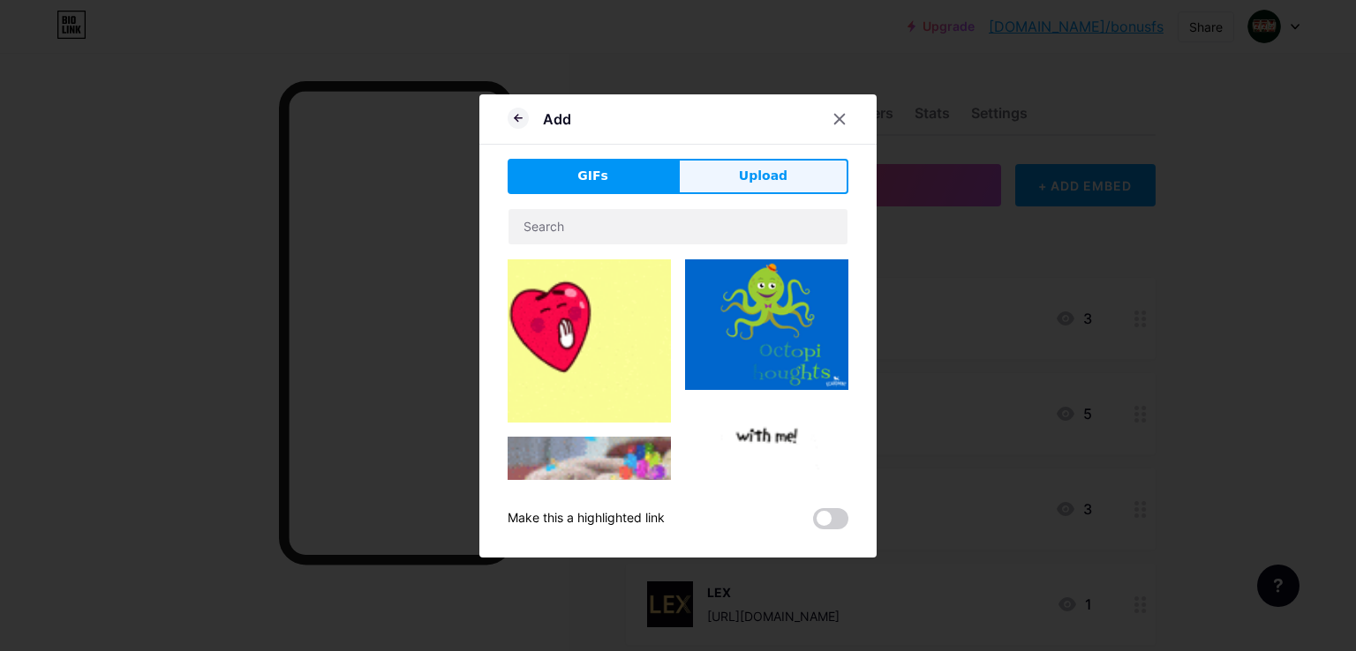
click at [771, 184] on span "Upload" at bounding box center [763, 176] width 49 height 19
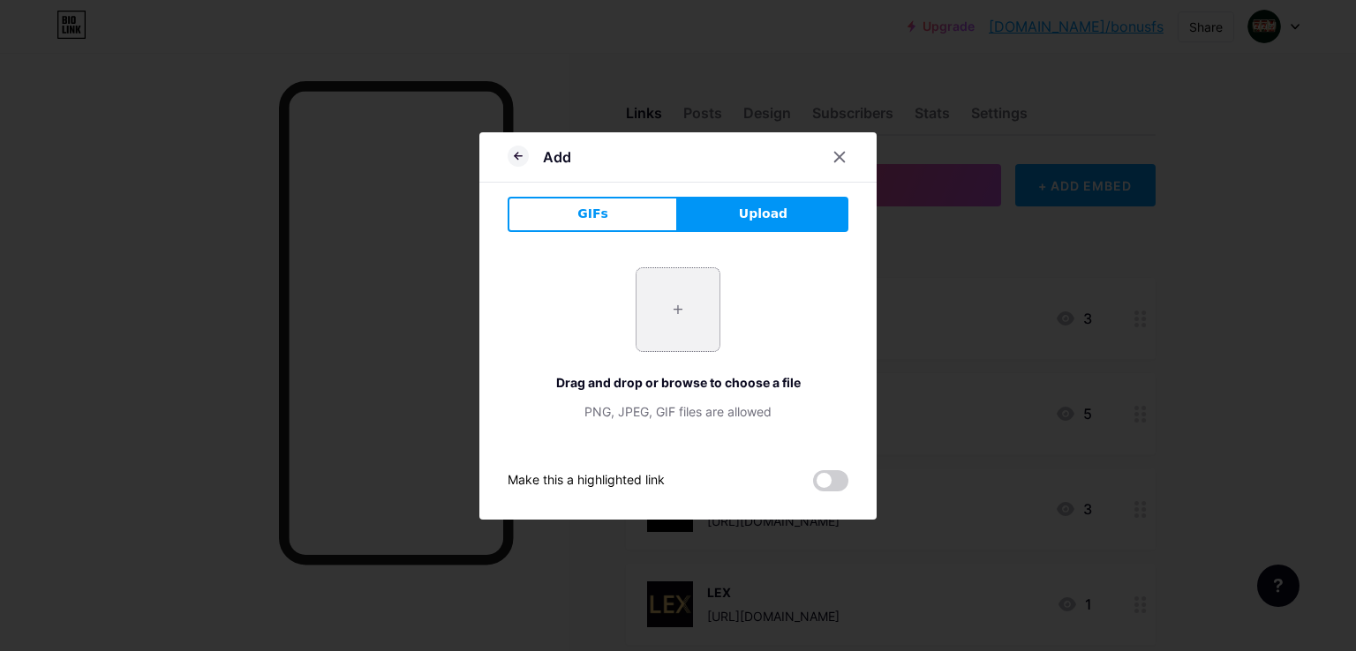
click at [649, 293] on input "file" at bounding box center [677, 309] width 83 height 83
type input "C:\fakepath\2025-09-09_12-44-29.png"
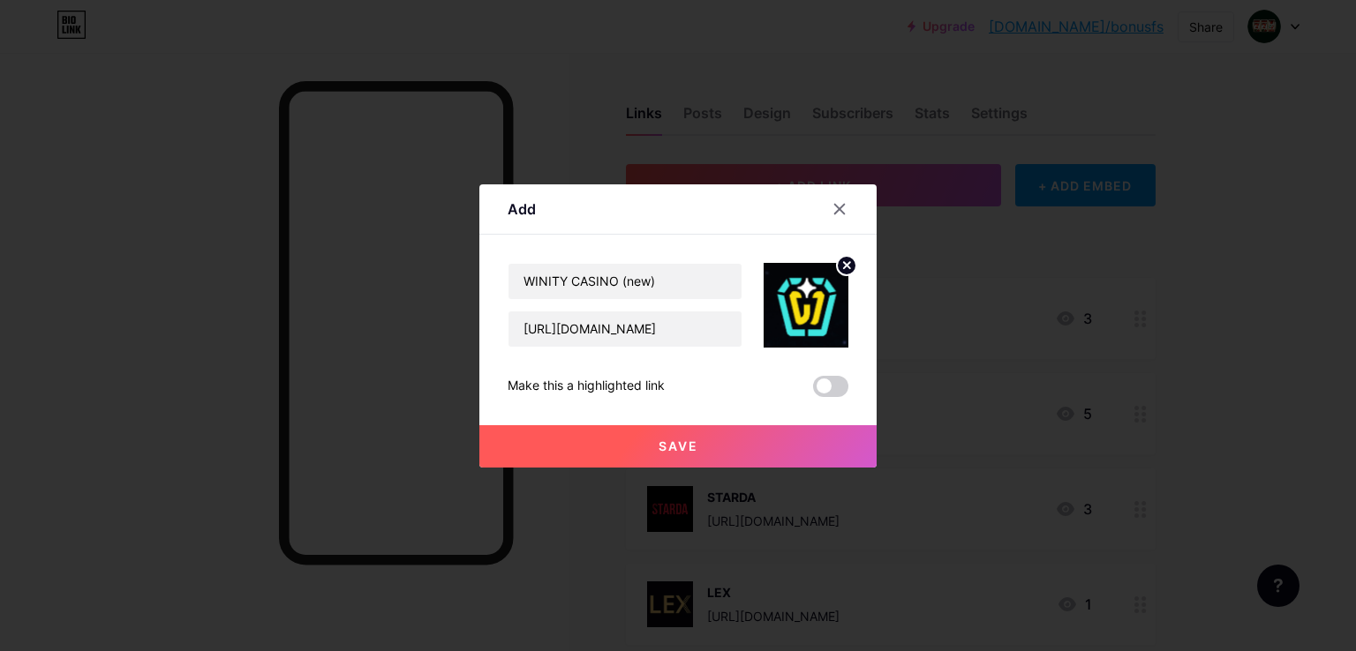
click at [797, 452] on button "Save" at bounding box center [677, 446] width 397 height 42
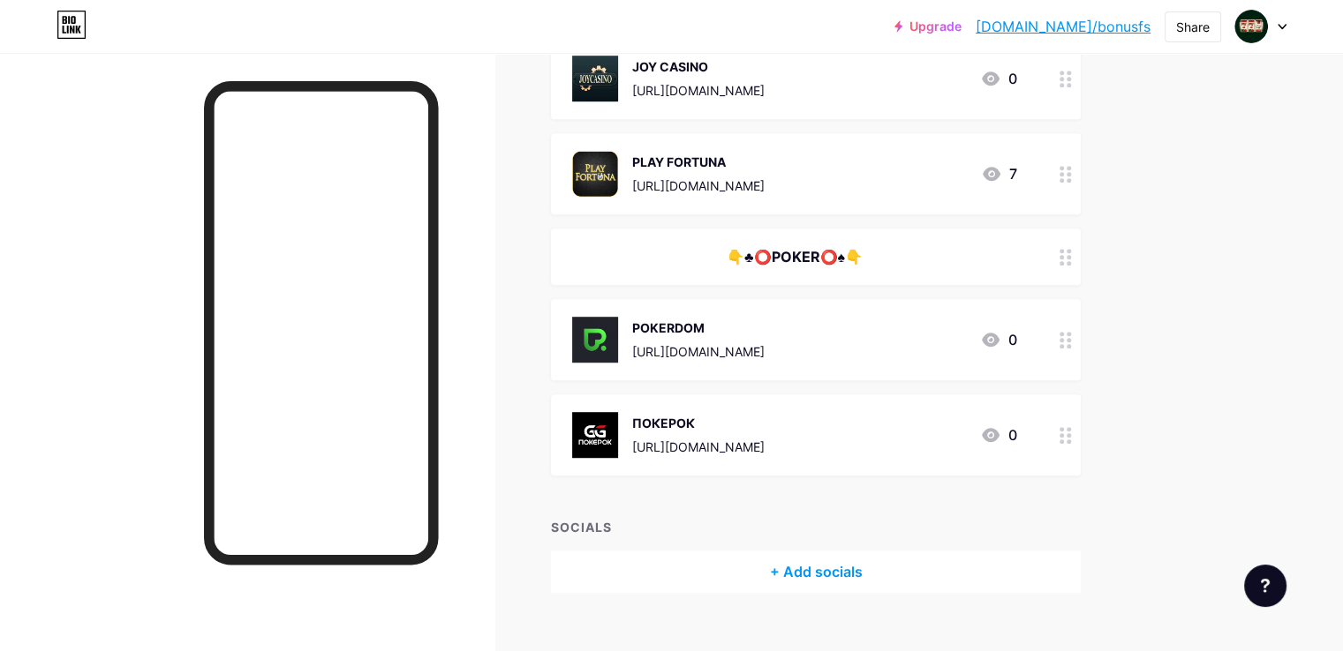
scroll to position [1126, 0]
